Goal: Task Accomplishment & Management: Use online tool/utility

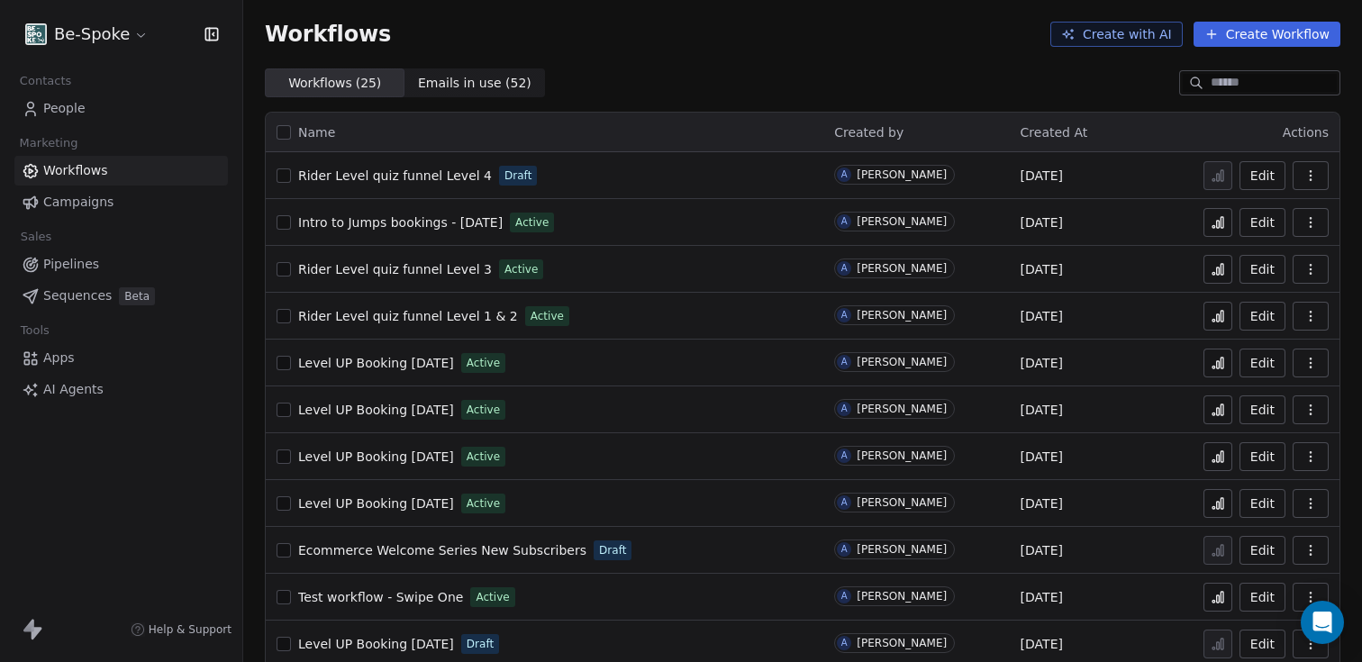
click at [1305, 266] on button "button" at bounding box center [1311, 269] width 36 height 29
click at [1259, 270] on button "Edit" at bounding box center [1263, 269] width 46 height 29
click at [1304, 269] on icon "button" at bounding box center [1311, 269] width 14 height 14
click at [1245, 367] on span "Rename" at bounding box center [1247, 370] width 51 height 18
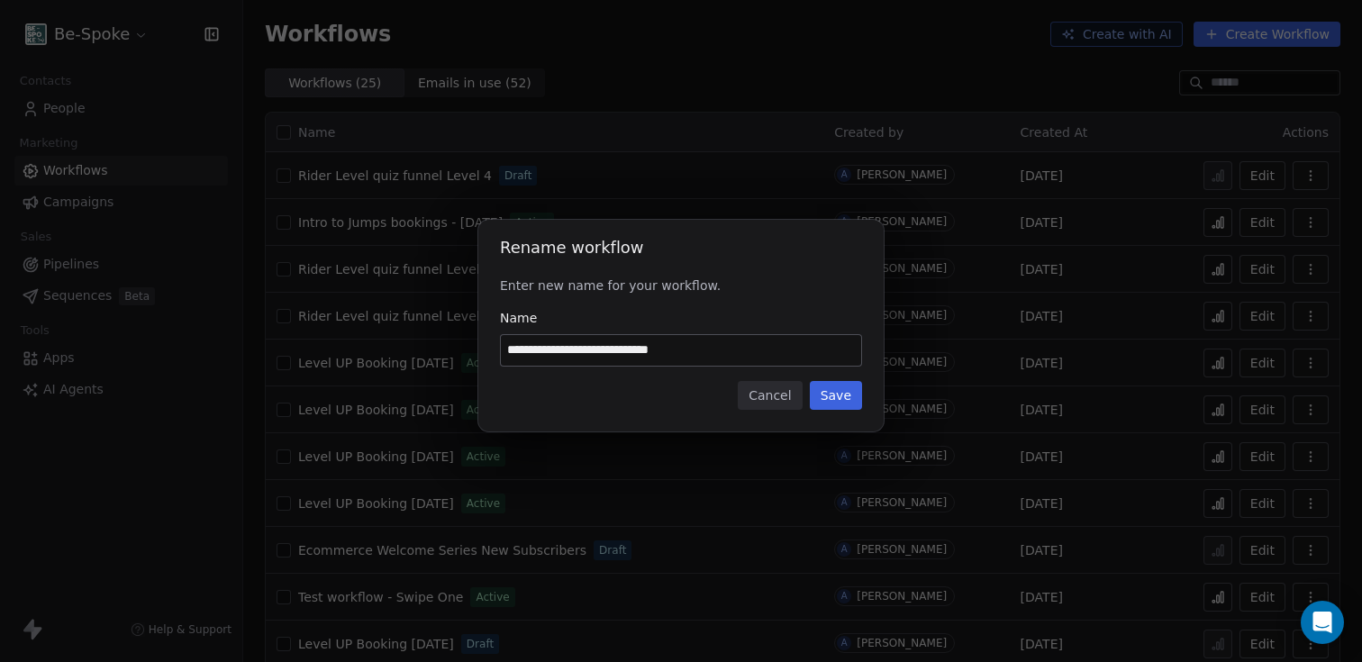
type input "**********"
click at [848, 400] on button "Save" at bounding box center [836, 395] width 52 height 29
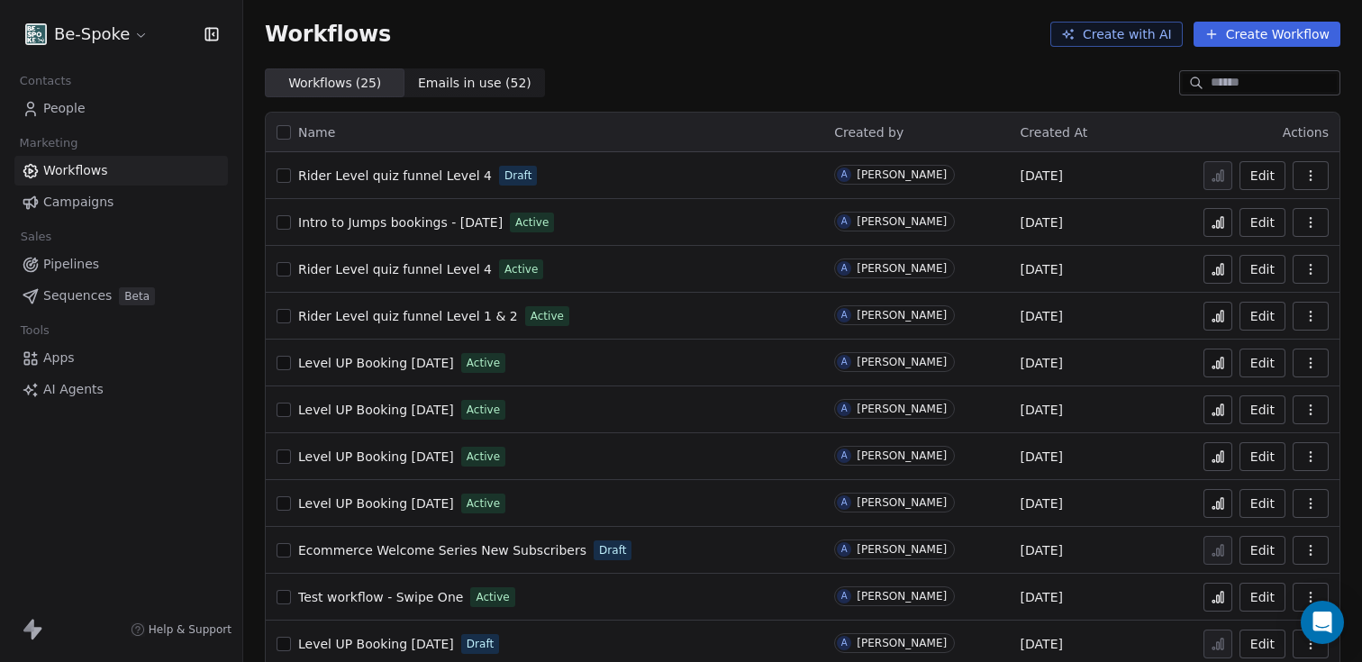
click at [1305, 167] on button "button" at bounding box center [1311, 175] width 36 height 29
click at [1243, 278] on span "Rename" at bounding box center [1247, 277] width 51 height 18
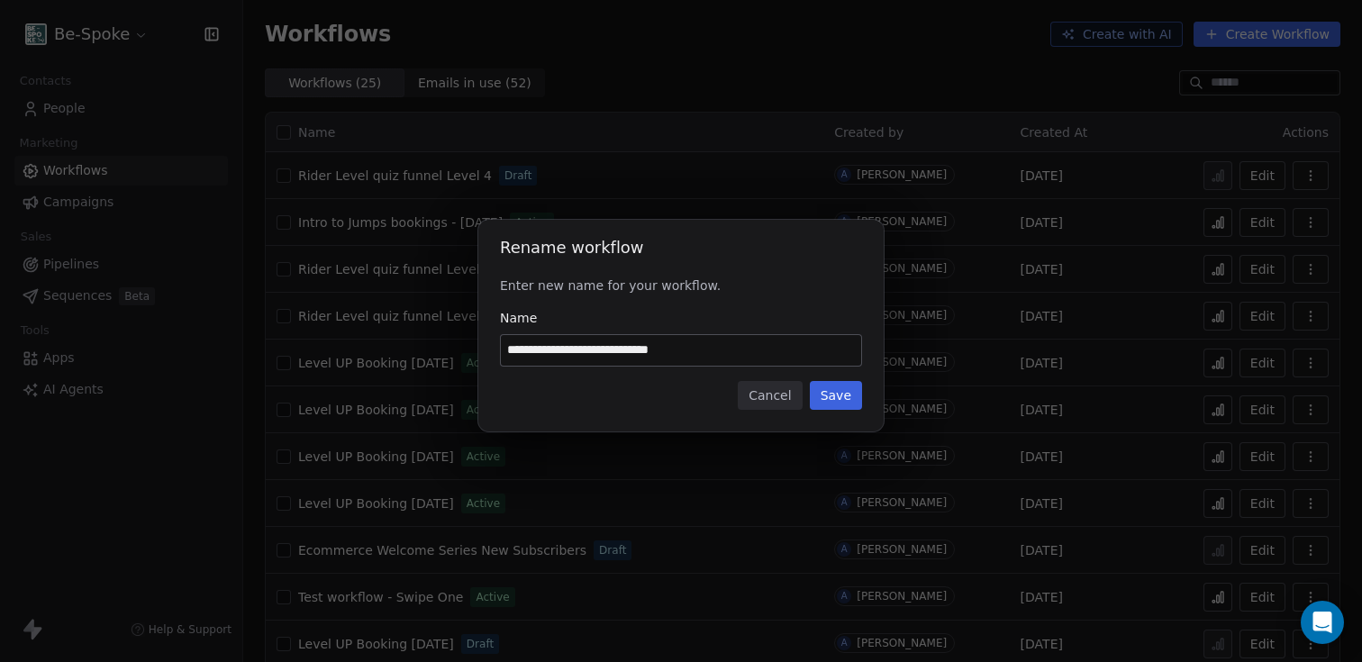
type input "**********"
click at [825, 399] on button "Save" at bounding box center [836, 395] width 52 height 29
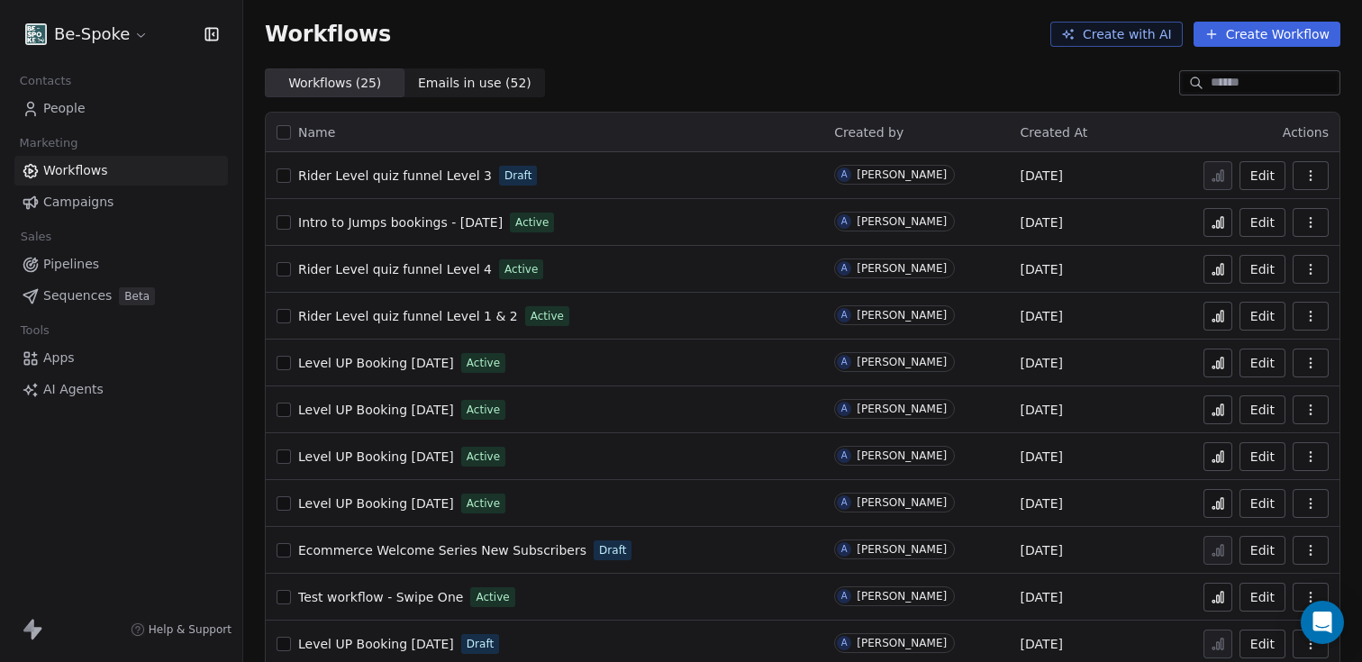
click at [409, 178] on span "Rider Level quiz funnel Level 3" at bounding box center [395, 175] width 194 height 14
click at [419, 277] on link "Rider Level quiz funnel Level 4" at bounding box center [395, 269] width 194 height 18
click at [447, 264] on span "Rider Level quiz funnel Level 4" at bounding box center [395, 269] width 194 height 14
click at [429, 173] on span "Rider Level quiz funnel Level 3" at bounding box center [395, 175] width 194 height 14
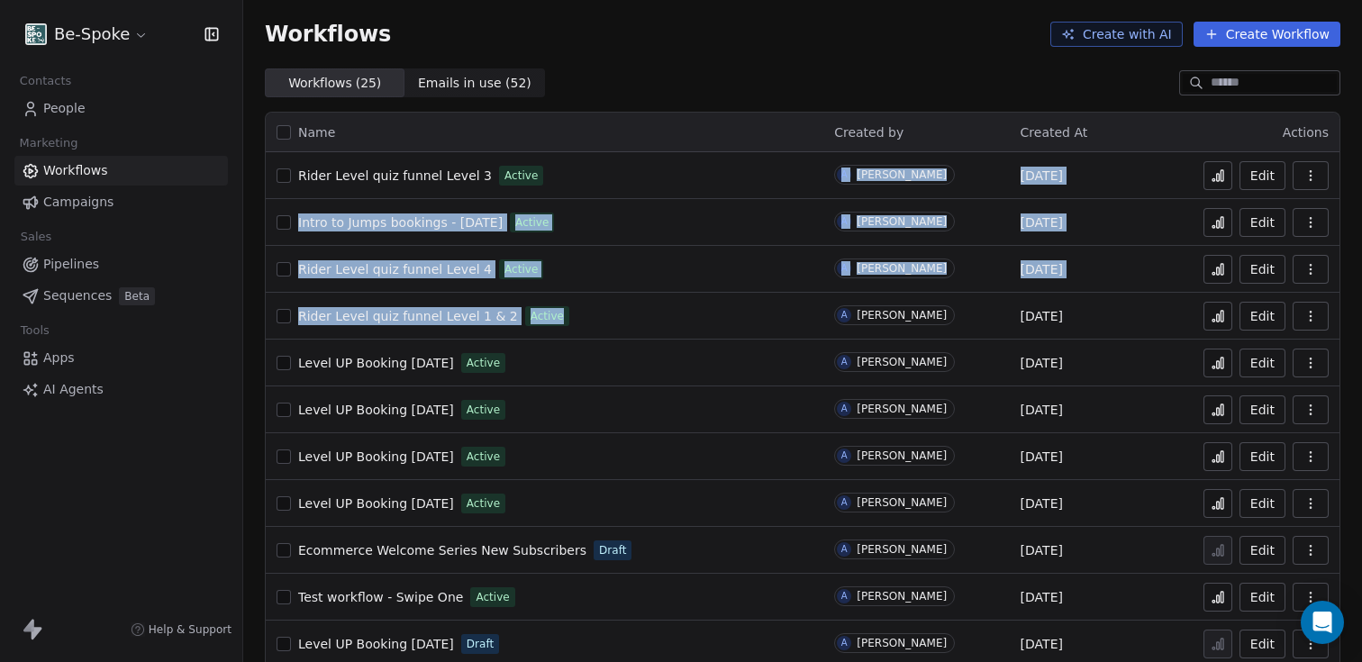
drag, startPoint x: 608, startPoint y: 183, endPoint x: 584, endPoint y: 309, distance: 128.5
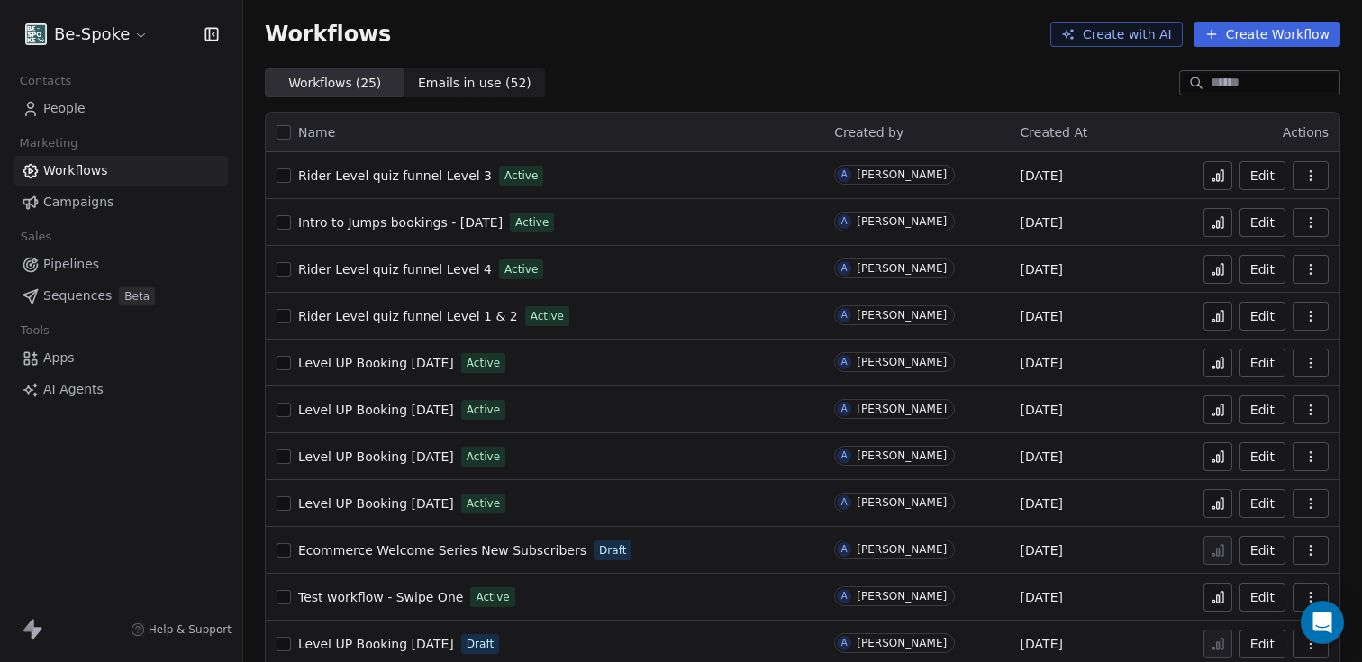
click at [647, 78] on div "Workflows ( 25 ) Workflows ( 25 ) Emails in use ( 52 ) Emails in use ( 52 )" at bounding box center [802, 82] width 1119 height 29
click at [1305, 272] on button "button" at bounding box center [1311, 269] width 36 height 29
click at [1259, 340] on span "Duplicate" at bounding box center [1252, 341] width 60 height 18
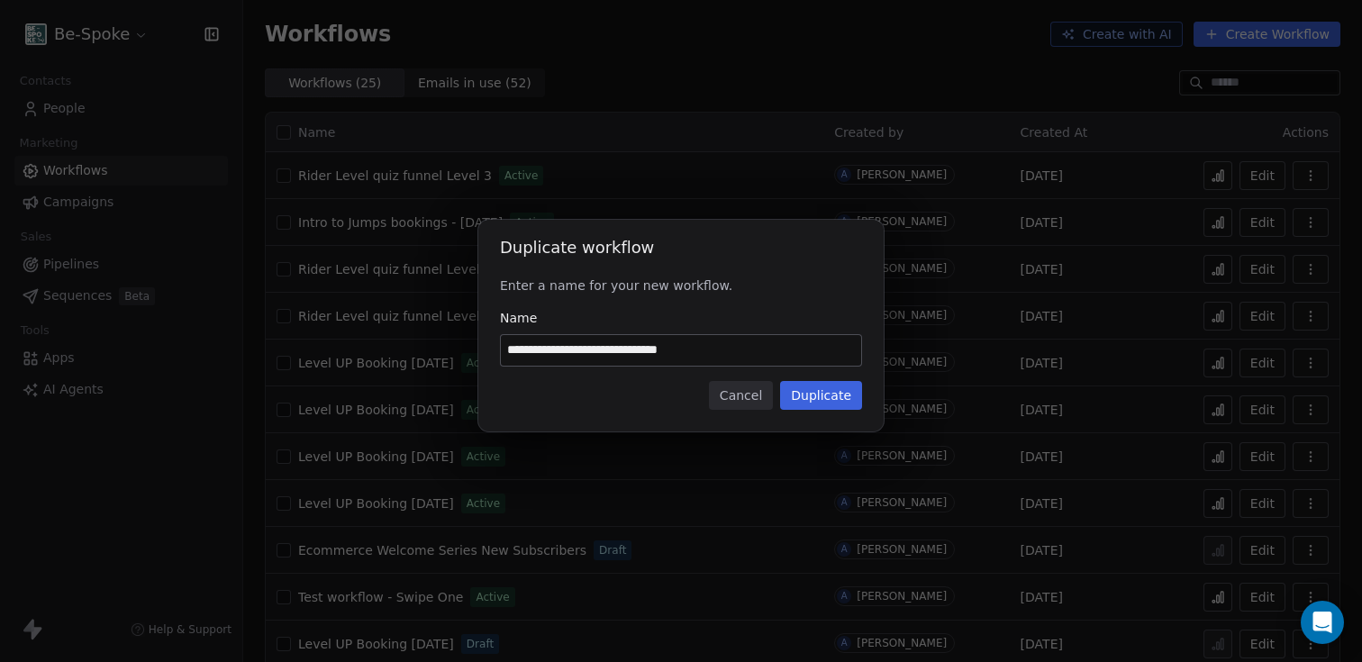
type input "**********"
click at [810, 396] on button "Duplicate" at bounding box center [821, 395] width 82 height 29
